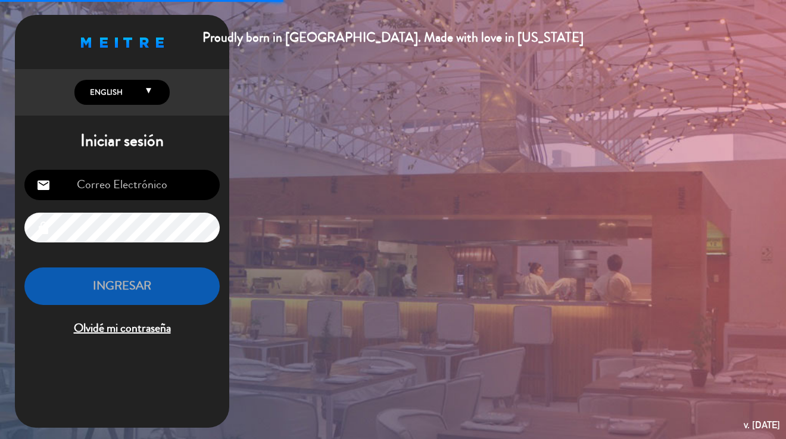
type input "[EMAIL_ADDRESS][DOMAIN_NAME]"
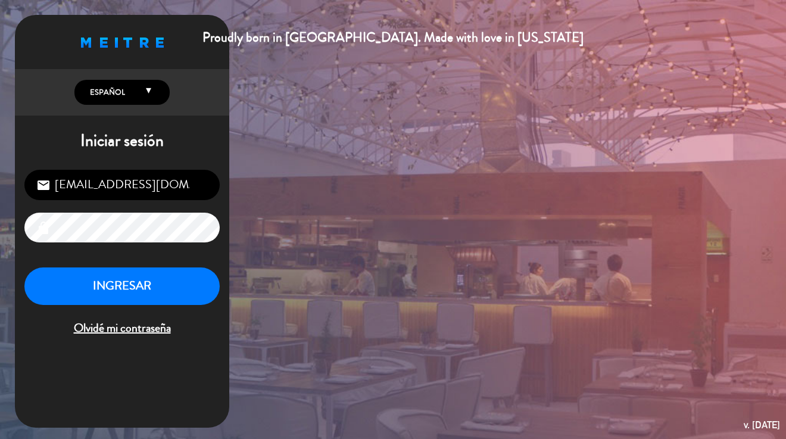
click at [145, 287] on button "INGRESAR" at bounding box center [121, 285] width 195 height 37
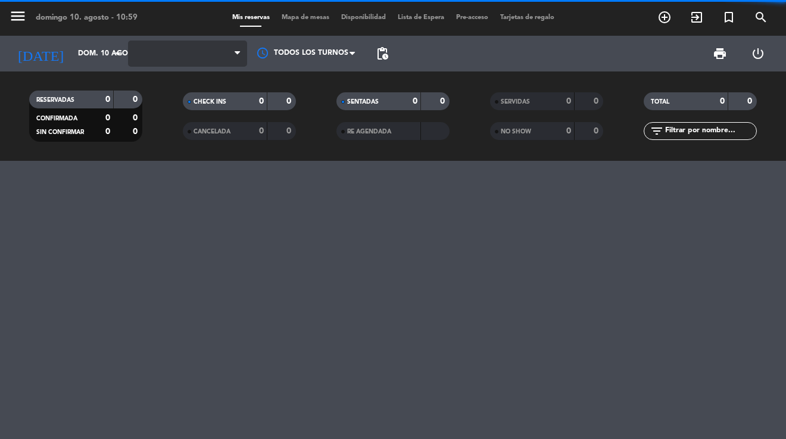
click at [235, 52] on icon at bounding box center [237, 54] width 5 height 10
click at [239, 52] on icon at bounding box center [237, 54] width 5 height 10
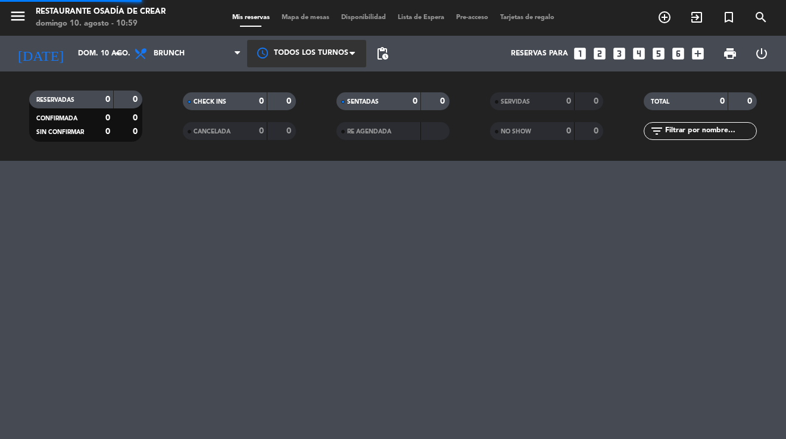
click at [352, 53] on span at bounding box center [355, 54] width 12 height 12
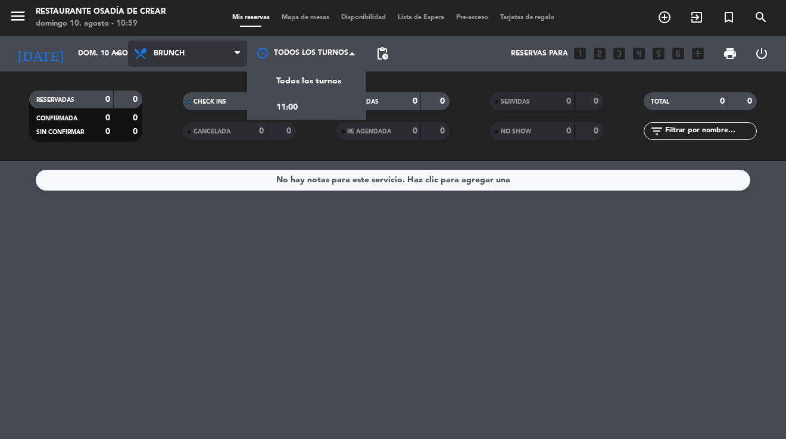
click at [240, 53] on icon at bounding box center [237, 54] width 5 height 10
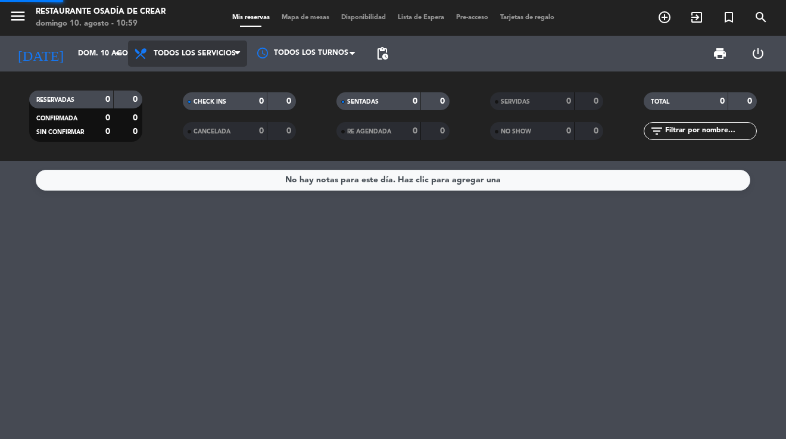
click at [215, 78] on div "menu Restaurante Osadía de Crear [DATE] 10. agosto - 10:59 Mis reservas Mapa de…" at bounding box center [393, 80] width 786 height 161
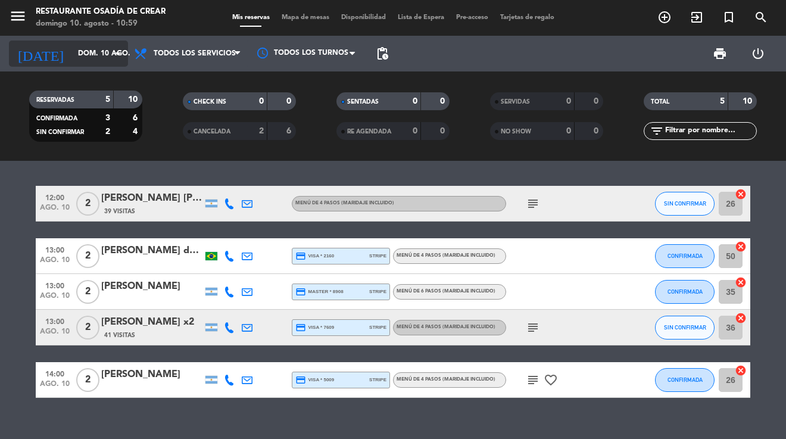
click at [118, 55] on icon "arrow_drop_down" at bounding box center [118, 53] width 14 height 14
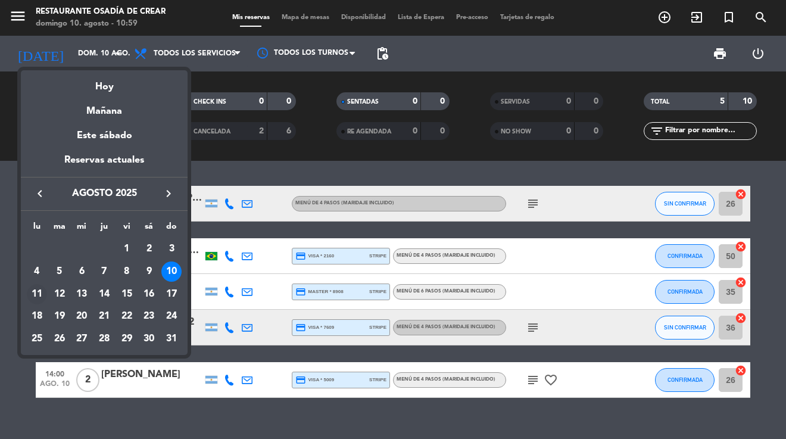
click at [39, 289] on div "11" at bounding box center [37, 294] width 20 height 20
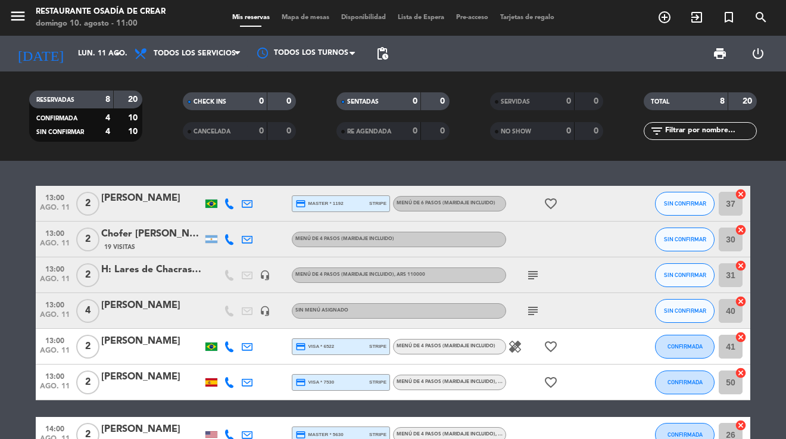
click at [103, 132] on div "4" at bounding box center [99, 132] width 24 height 14
click at [117, 53] on icon "arrow_drop_down" at bounding box center [118, 53] width 14 height 14
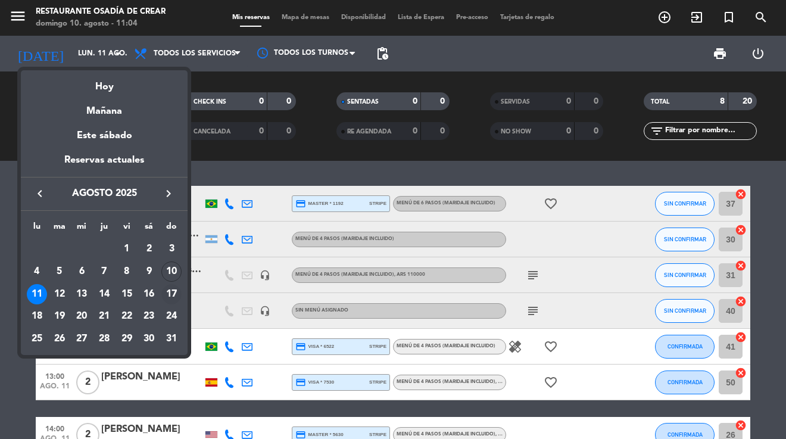
click at [173, 293] on div "17" at bounding box center [171, 294] width 20 height 20
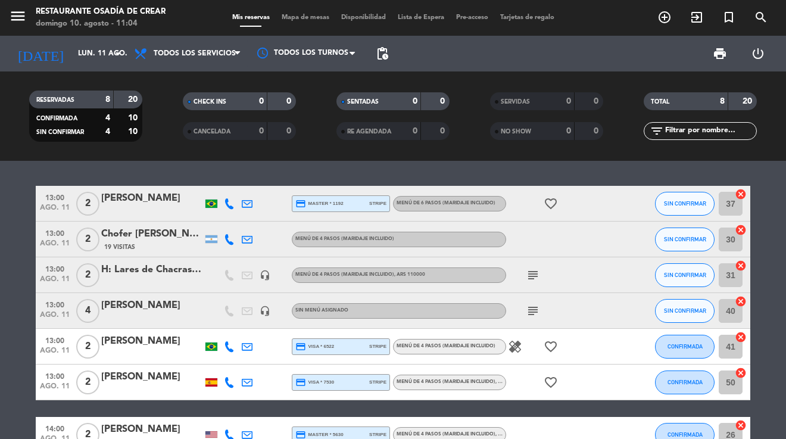
type input "dom. 17 ago."
